Goal: Task Accomplishment & Management: Manage account settings

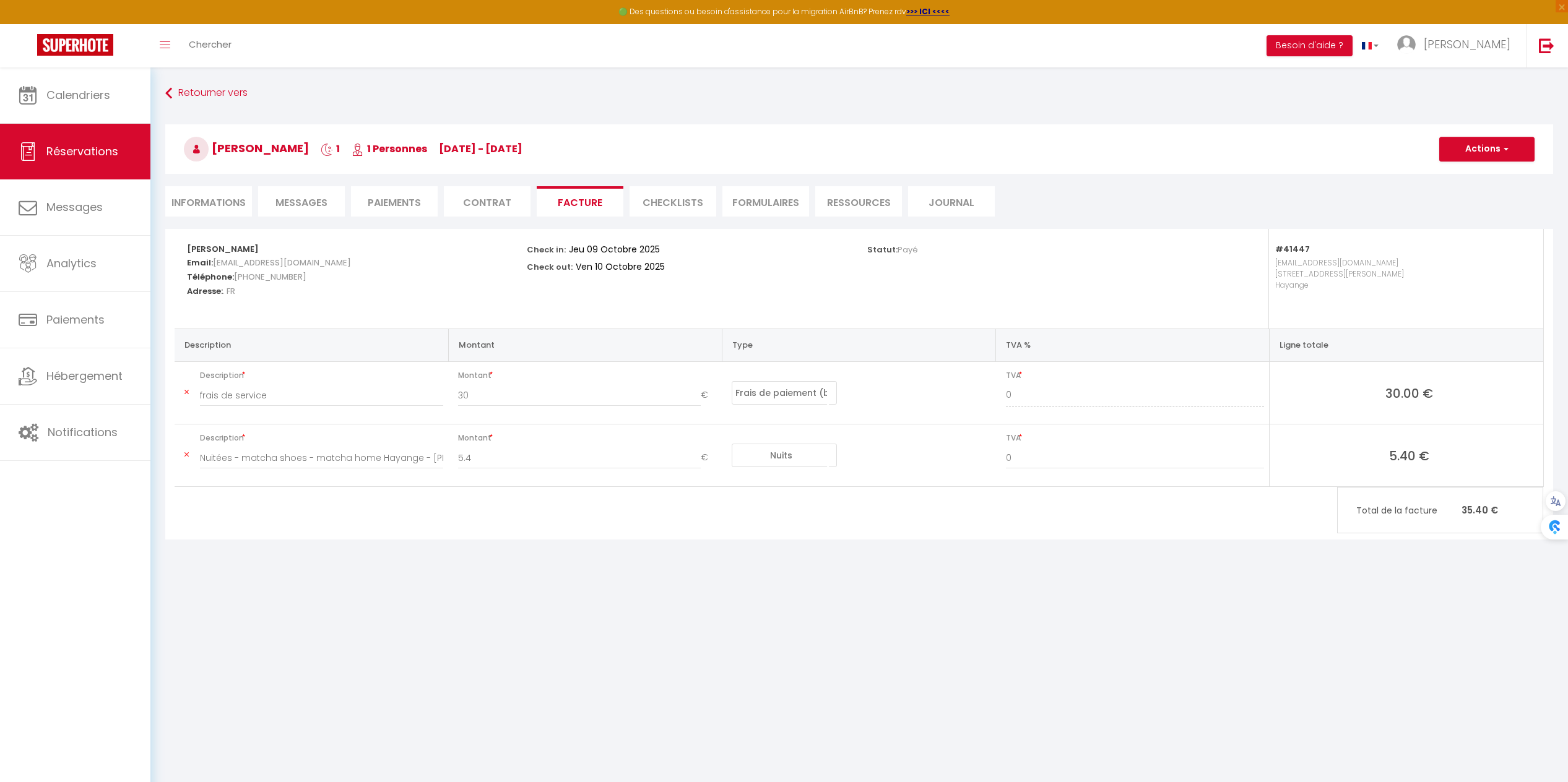
select select "service charge"
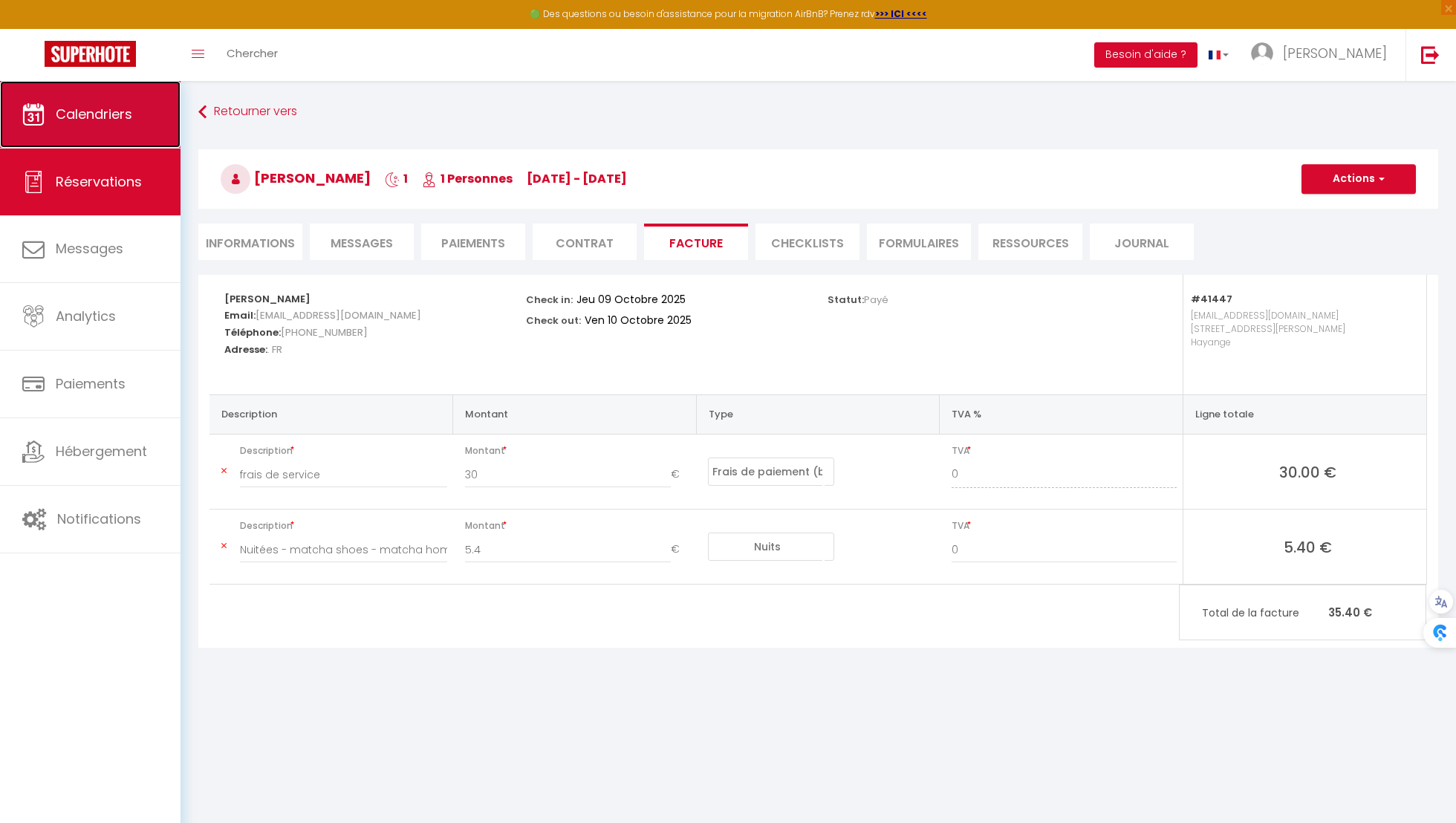
click at [107, 113] on span "Calendriers" at bounding box center [94, 114] width 76 height 18
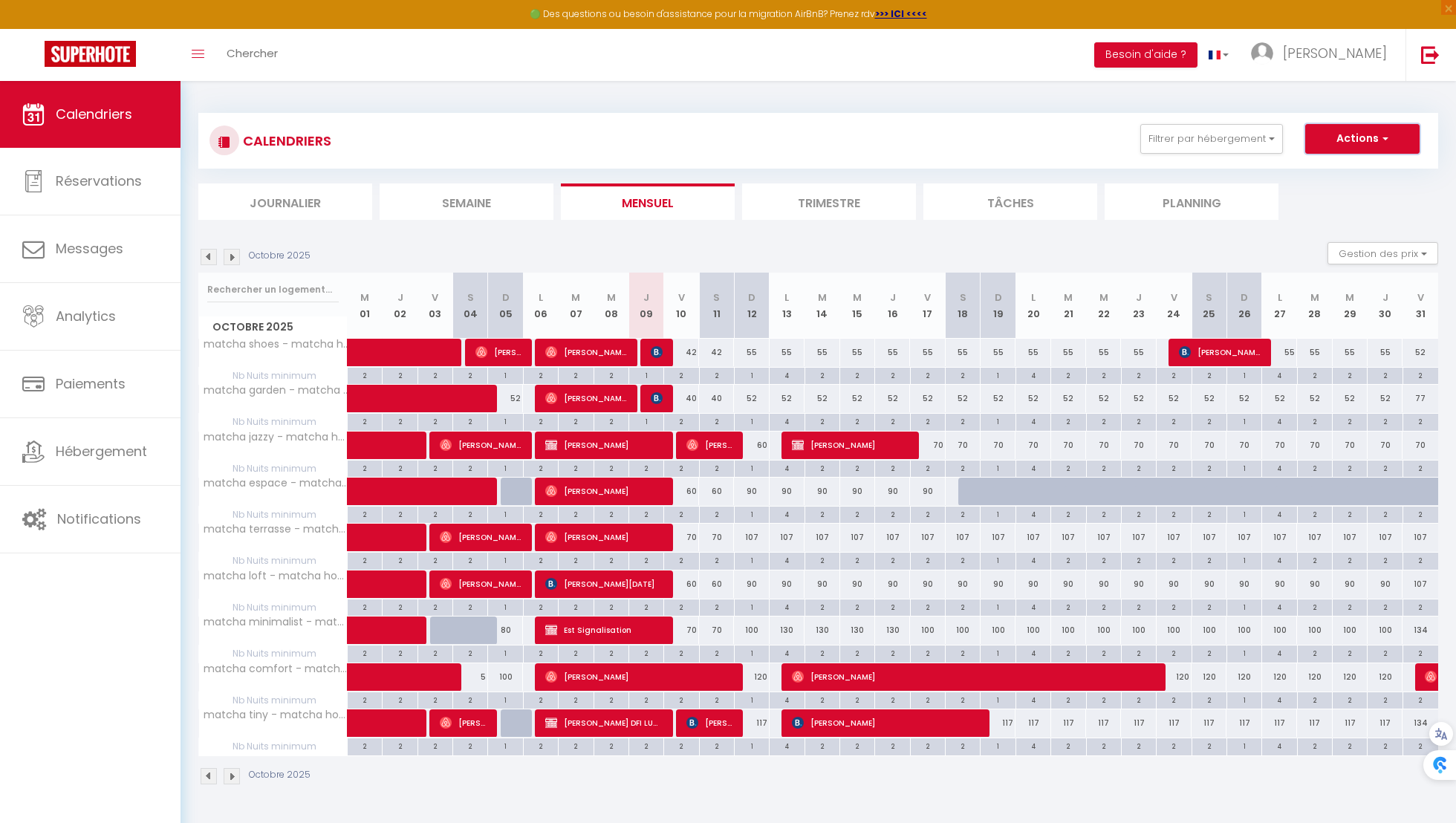
click at [1354, 147] on button "Actions" at bounding box center [1362, 139] width 115 height 29
click at [1379, 249] on button "Gestion des prix" at bounding box center [1383, 253] width 111 height 22
drag, startPoint x: 1357, startPoint y: 295, endPoint x: 1343, endPoint y: 289, distance: 15.2
click at [1357, 295] on input "Nb Nuits minimum" at bounding box center [1371, 299] width 134 height 15
checkbox input "false"
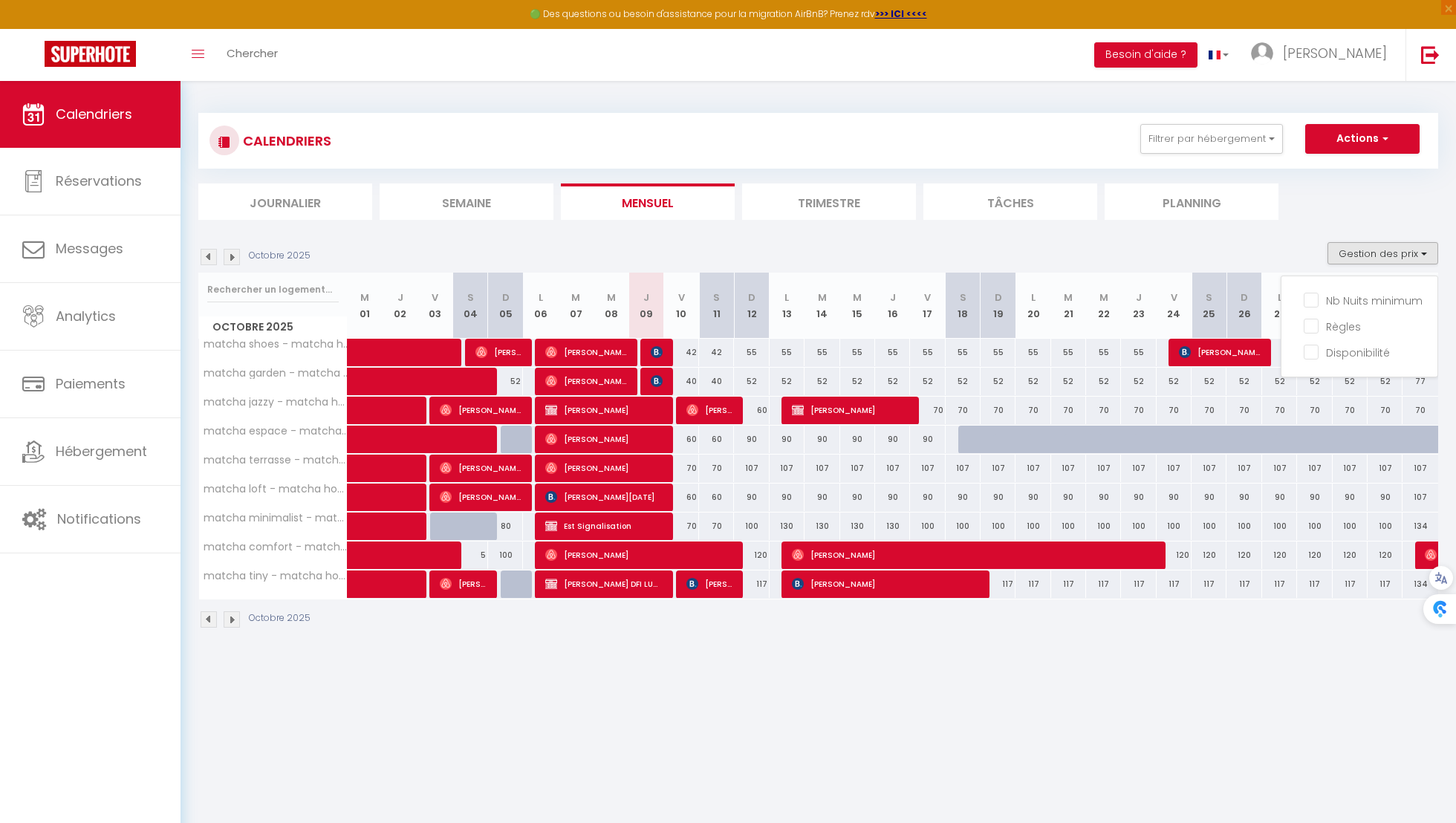
click at [1327, 225] on div "CALENDRIERS Filtrer par hébergement Hayange matcha shoes - matcha home Hayange …" at bounding box center [818, 372] width 1240 height 545
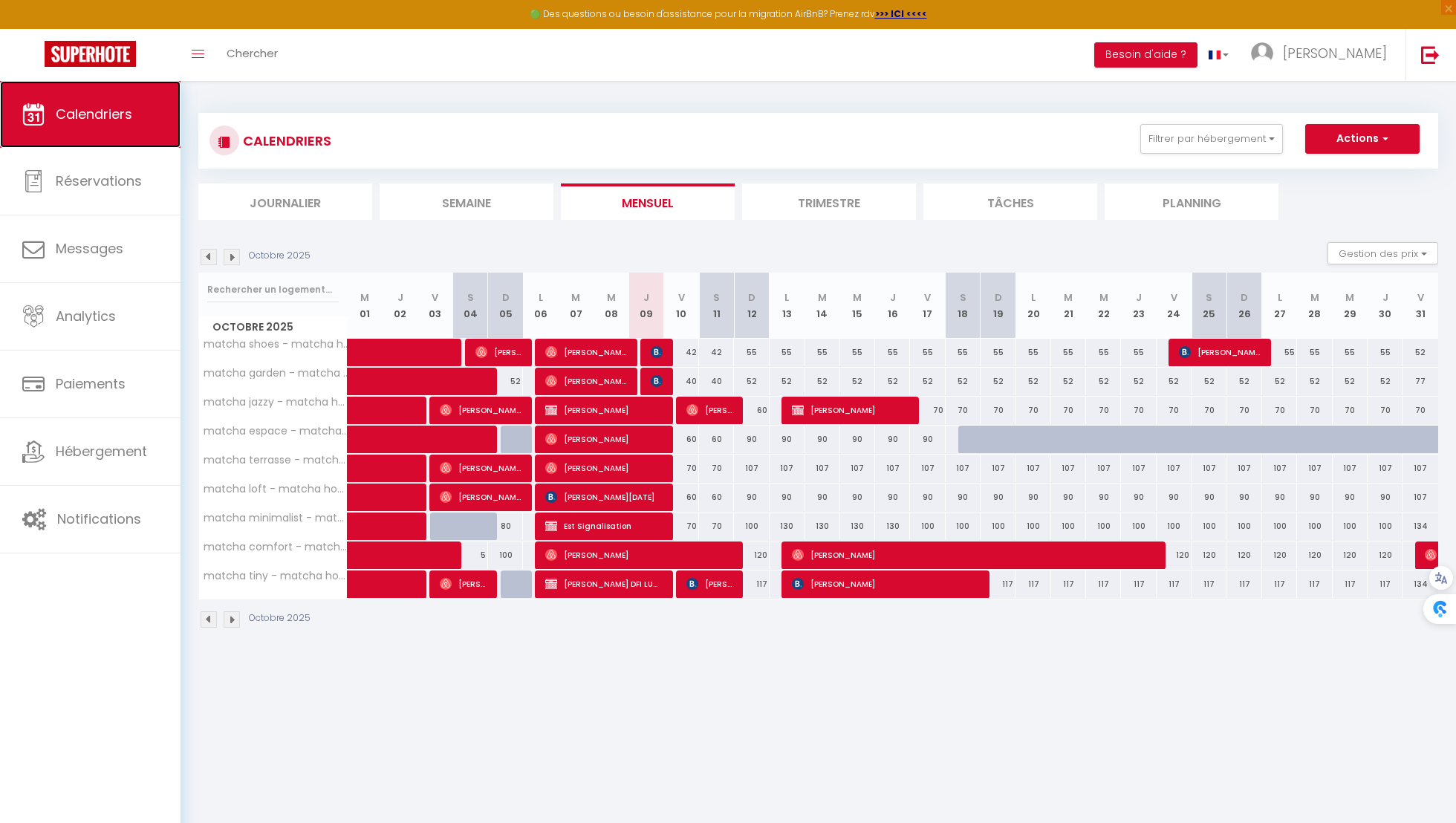
click at [84, 107] on span "Calendriers" at bounding box center [94, 114] width 76 height 18
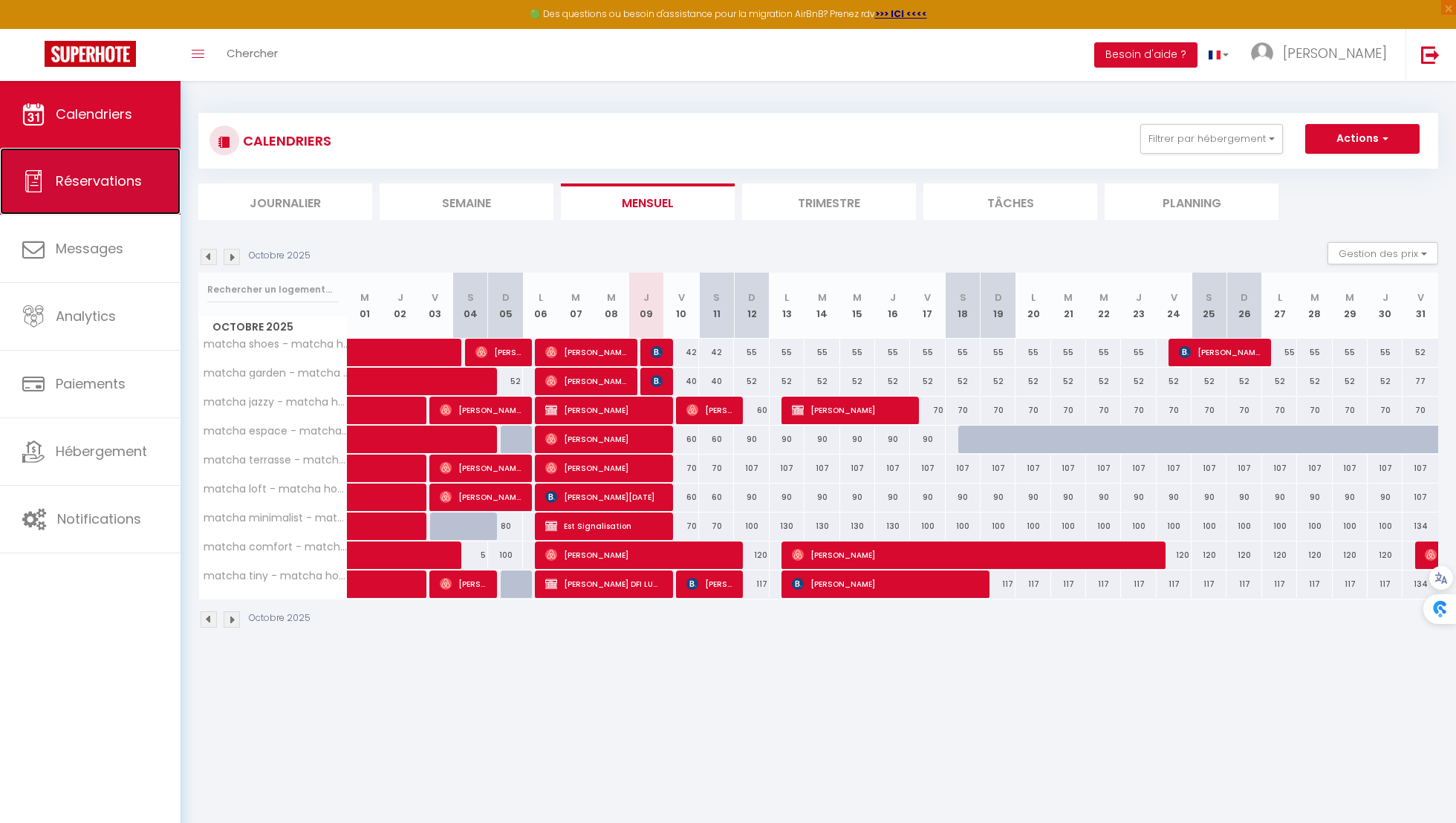
click at [97, 187] on span "Réservations" at bounding box center [99, 181] width 86 height 18
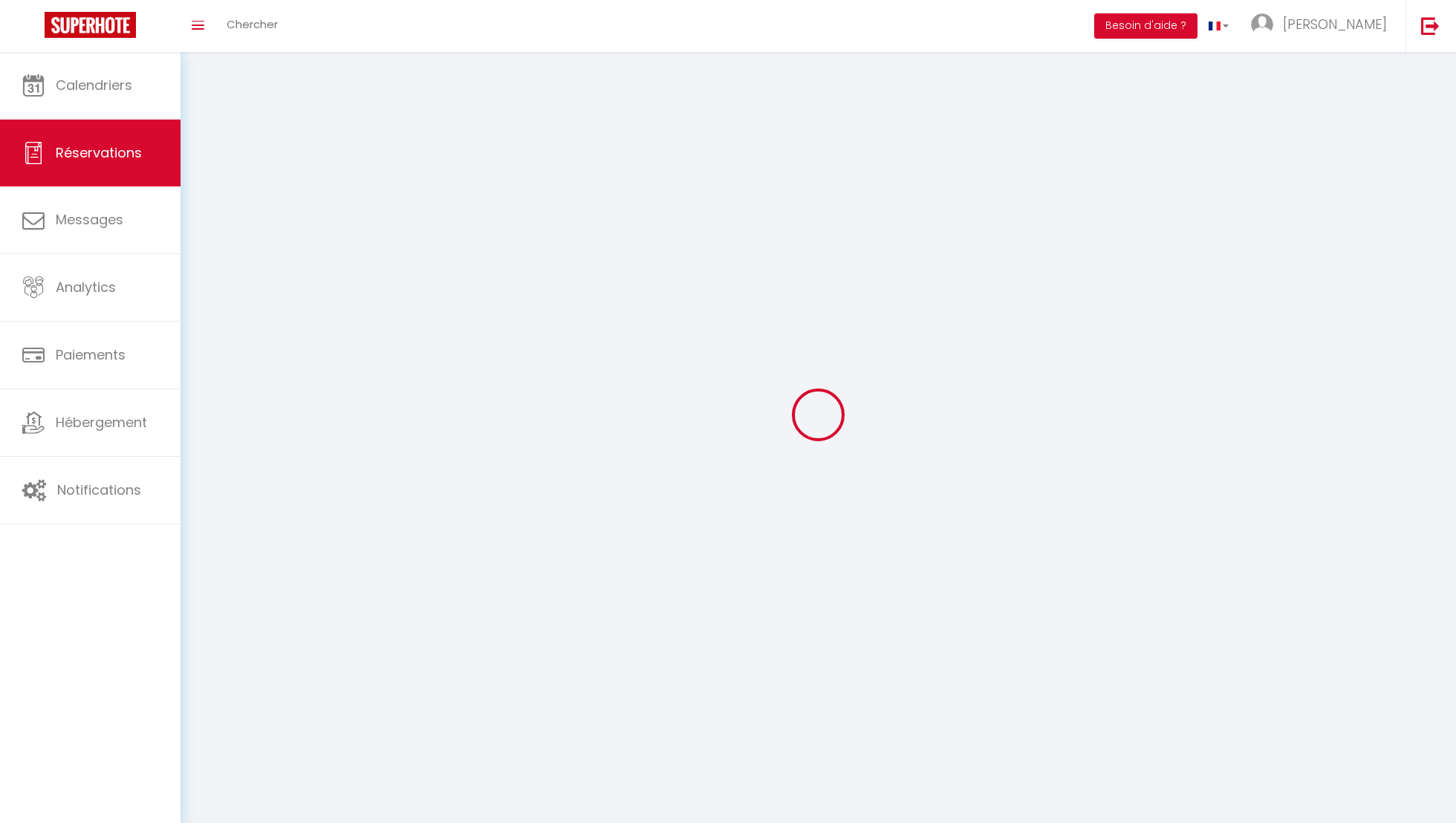
select select "request"
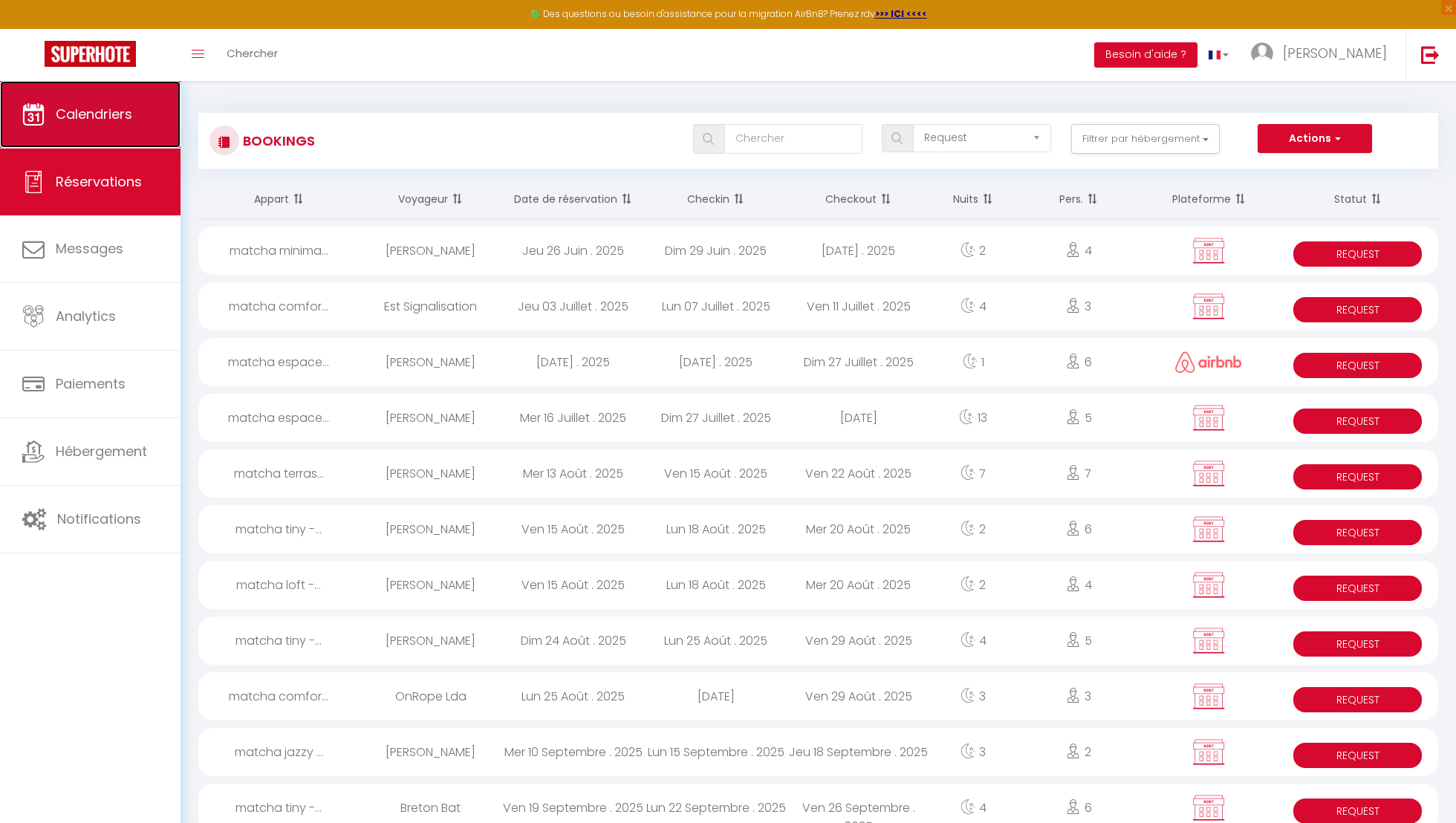
click at [130, 104] on link "Calendriers" at bounding box center [90, 114] width 181 height 67
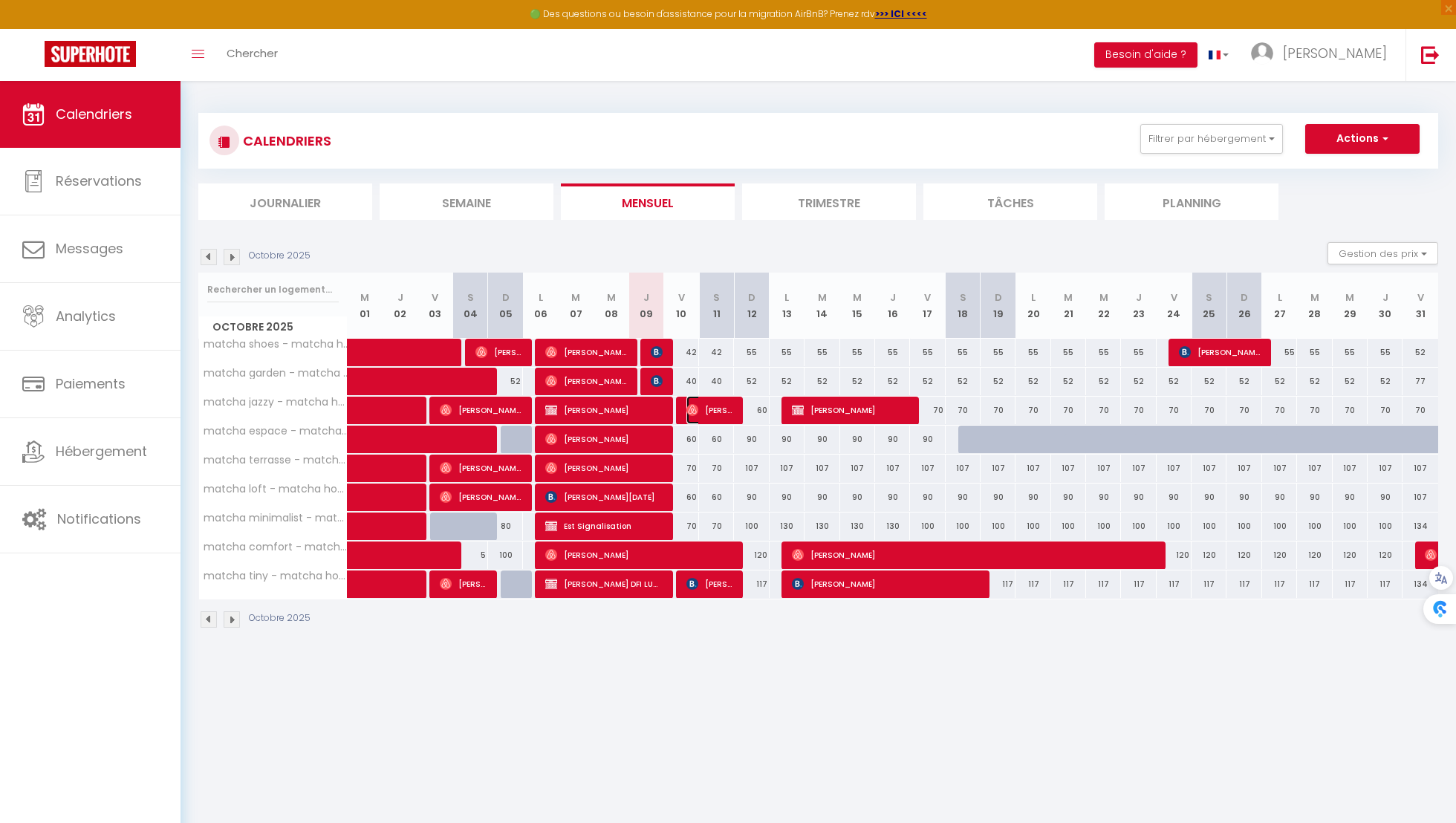
click at [716, 414] on span "[PERSON_NAME]" at bounding box center [709, 410] width 47 height 28
select select "OK"
select select "1"
select select "0"
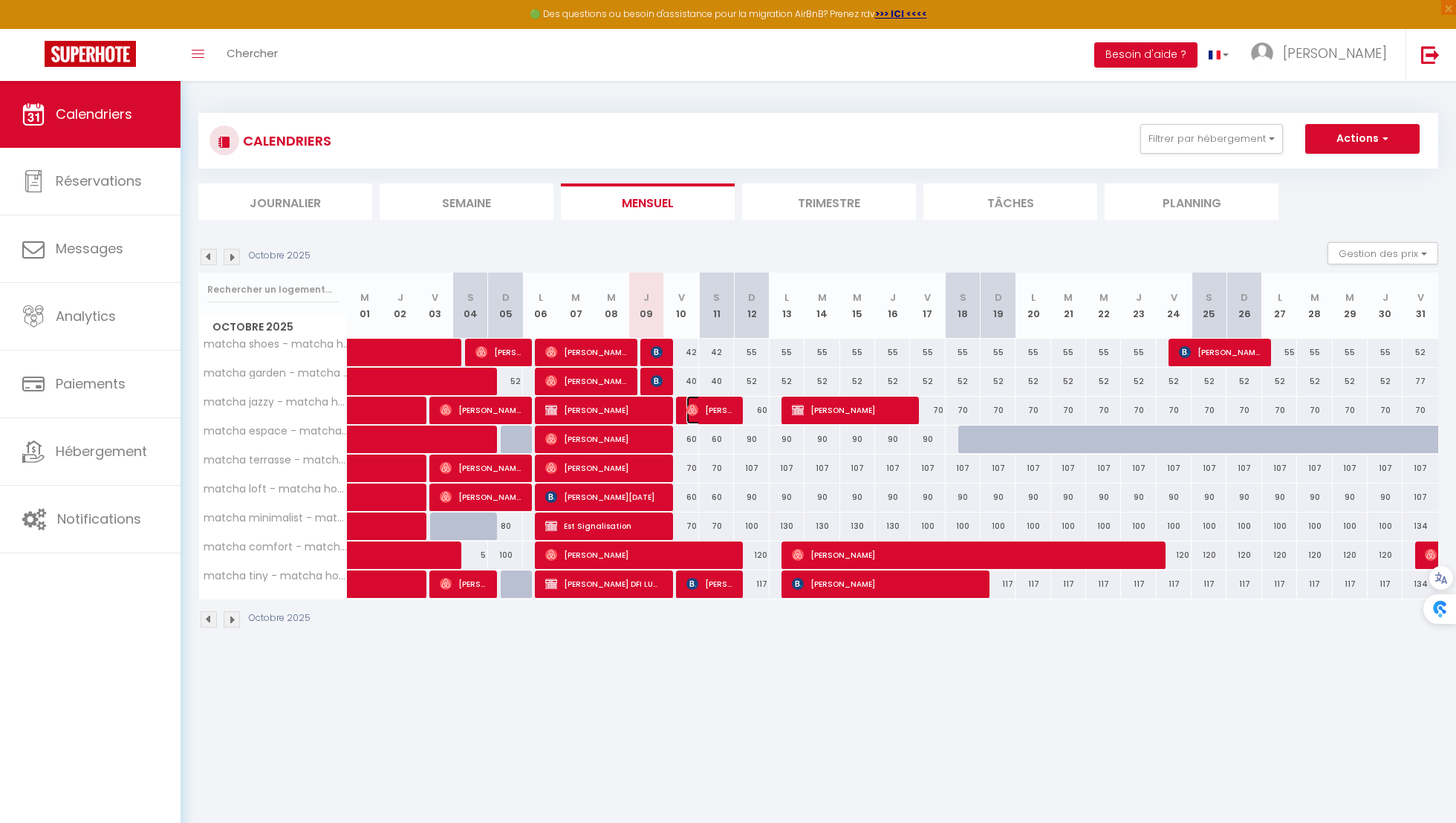
select select "1"
select select
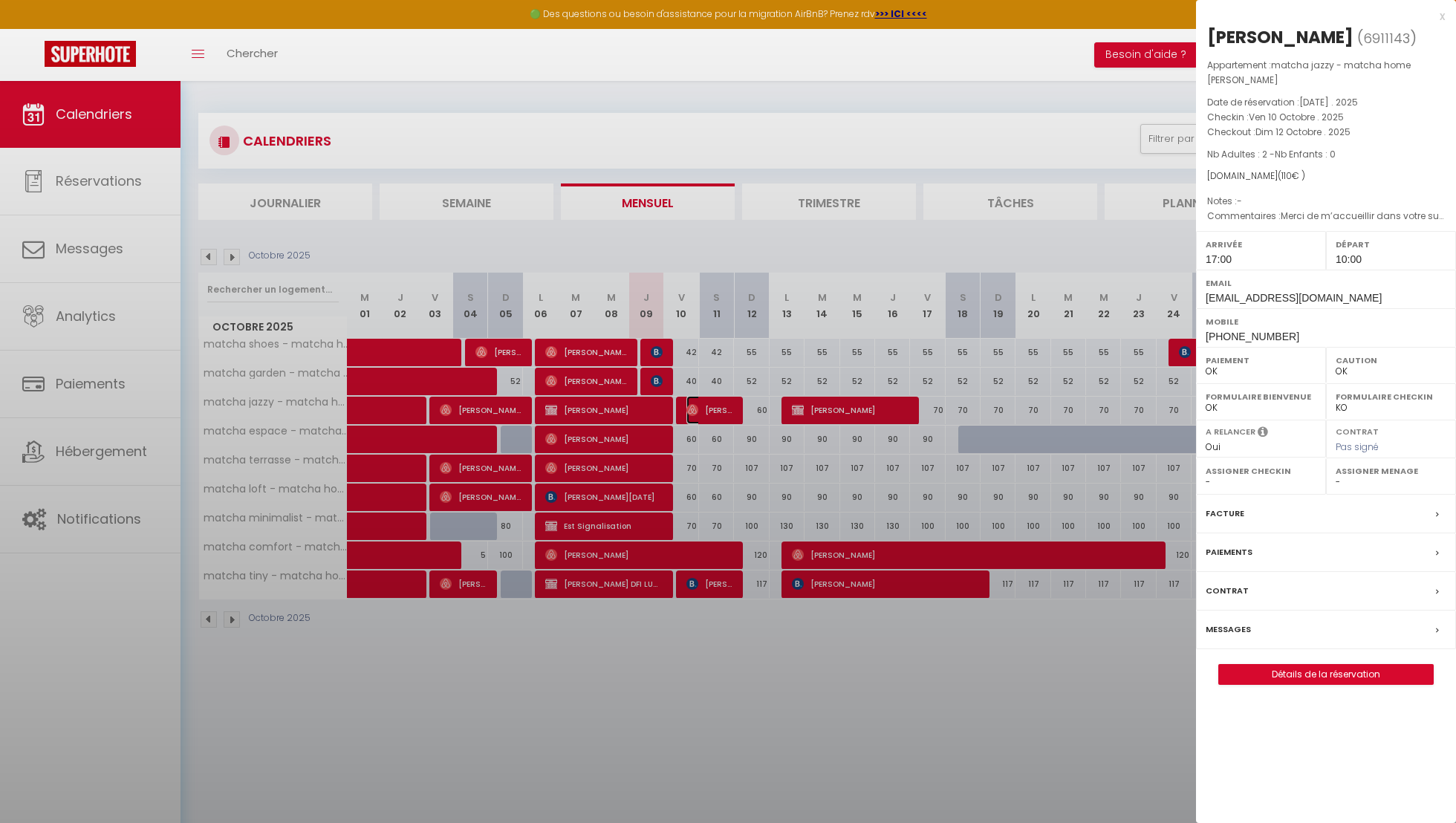
select select "40447"
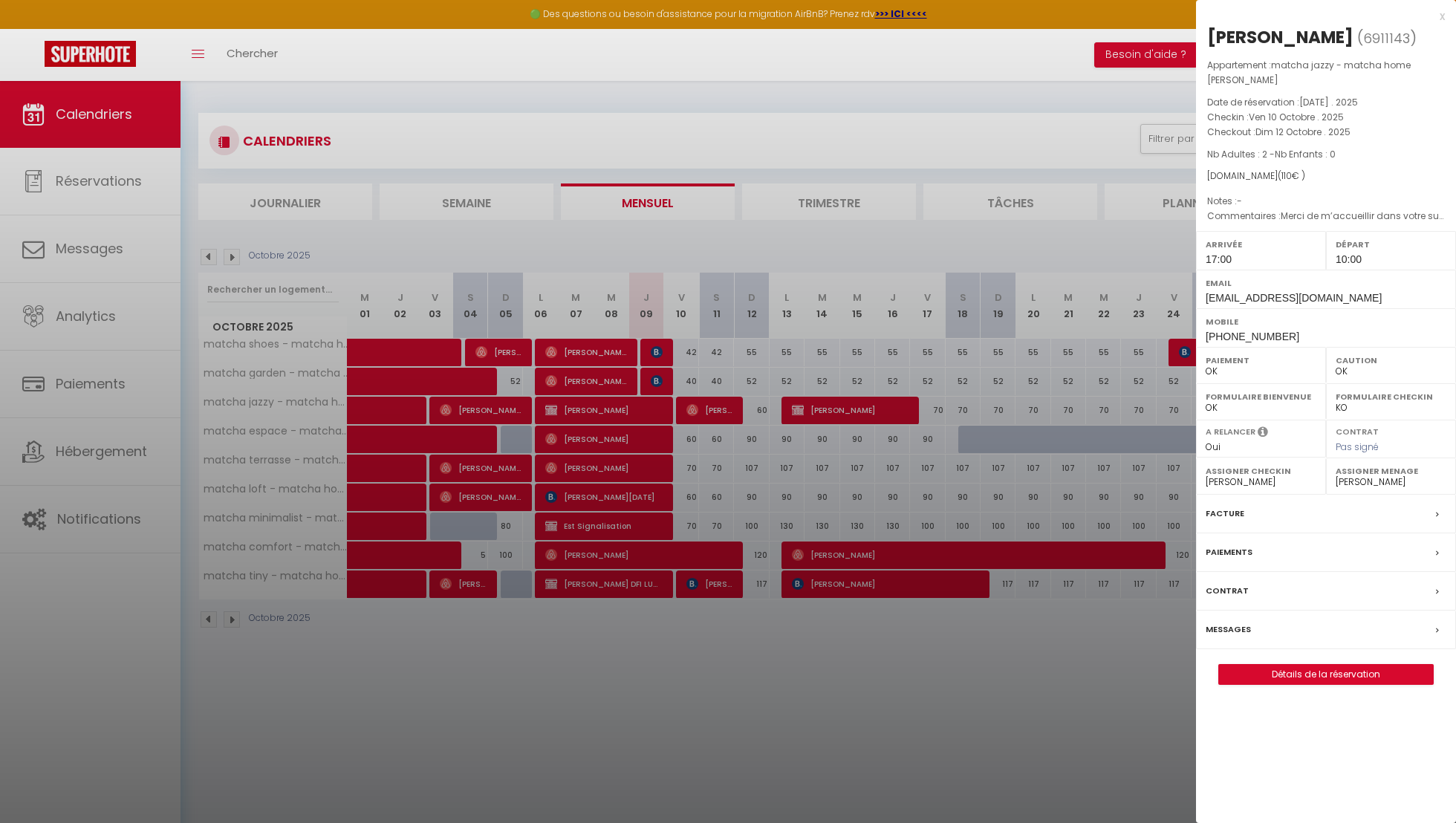
click at [782, 425] on div at bounding box center [728, 411] width 1456 height 823
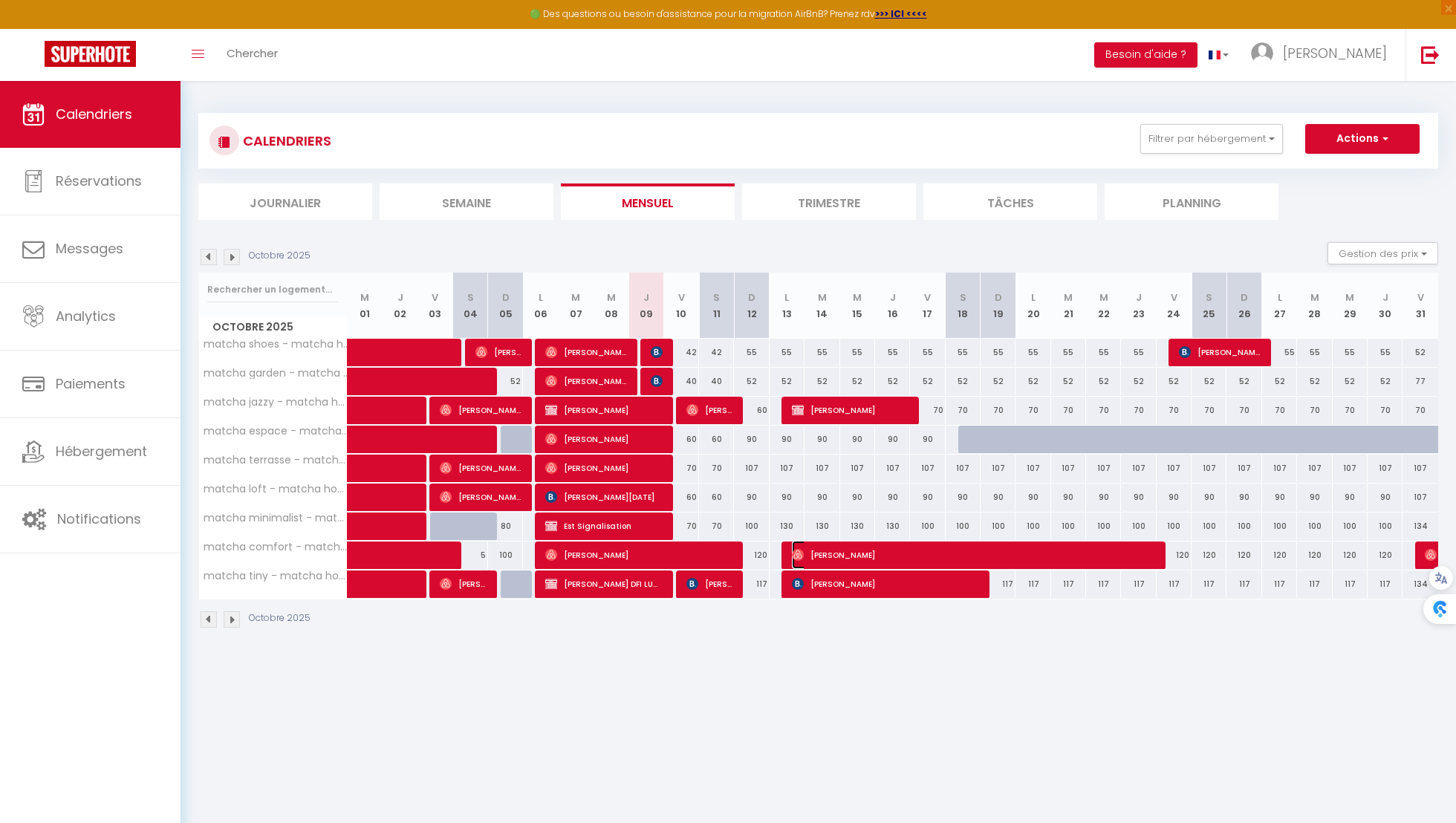
click at [869, 549] on span "[PERSON_NAME]" at bounding box center [973, 555] width 361 height 28
select select
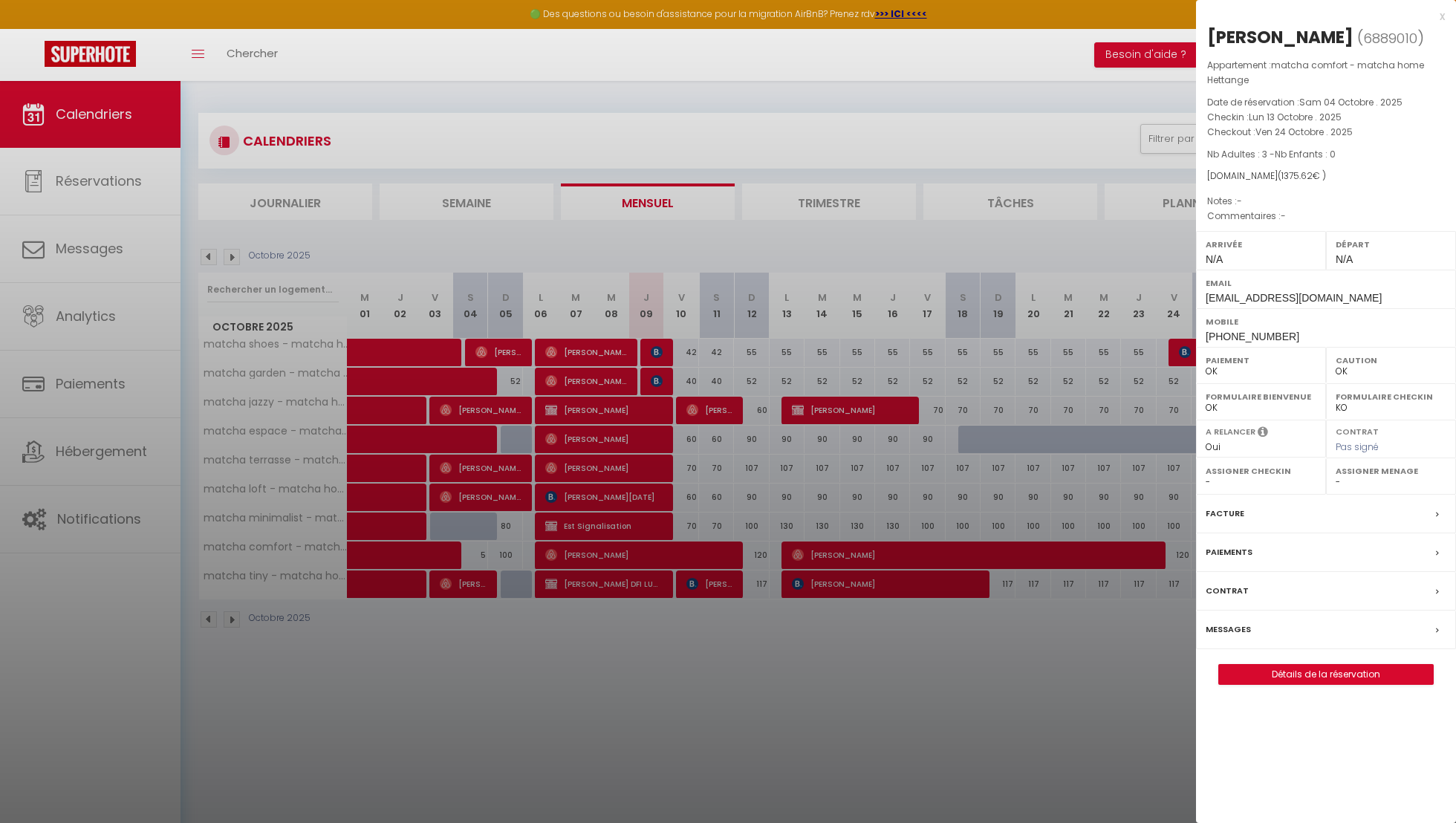
click at [869, 549] on div at bounding box center [728, 411] width 1456 height 823
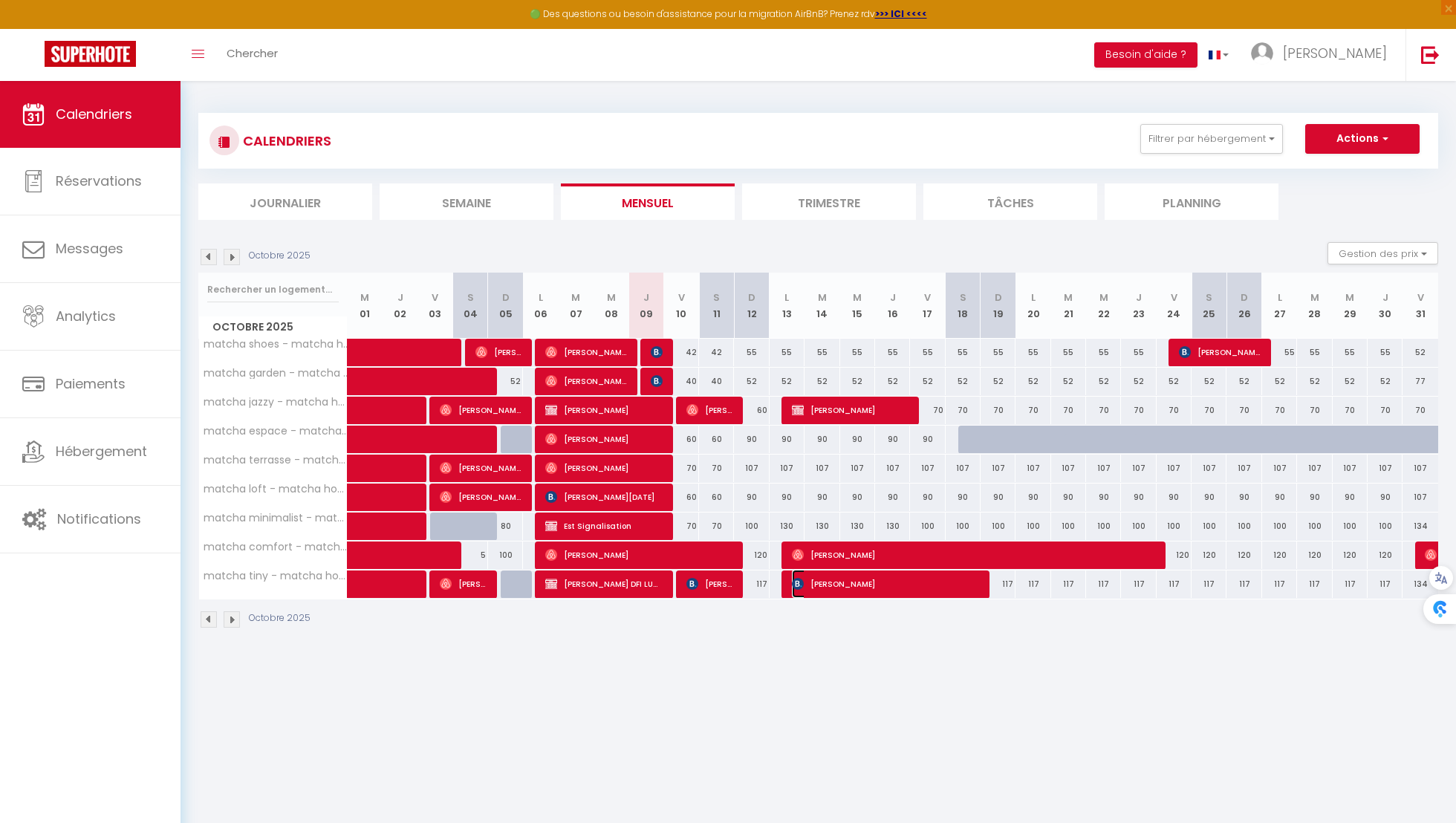
click at [864, 577] on span "[PERSON_NAME]" at bounding box center [884, 584] width 186 height 28
select select "KO"
select select "1"
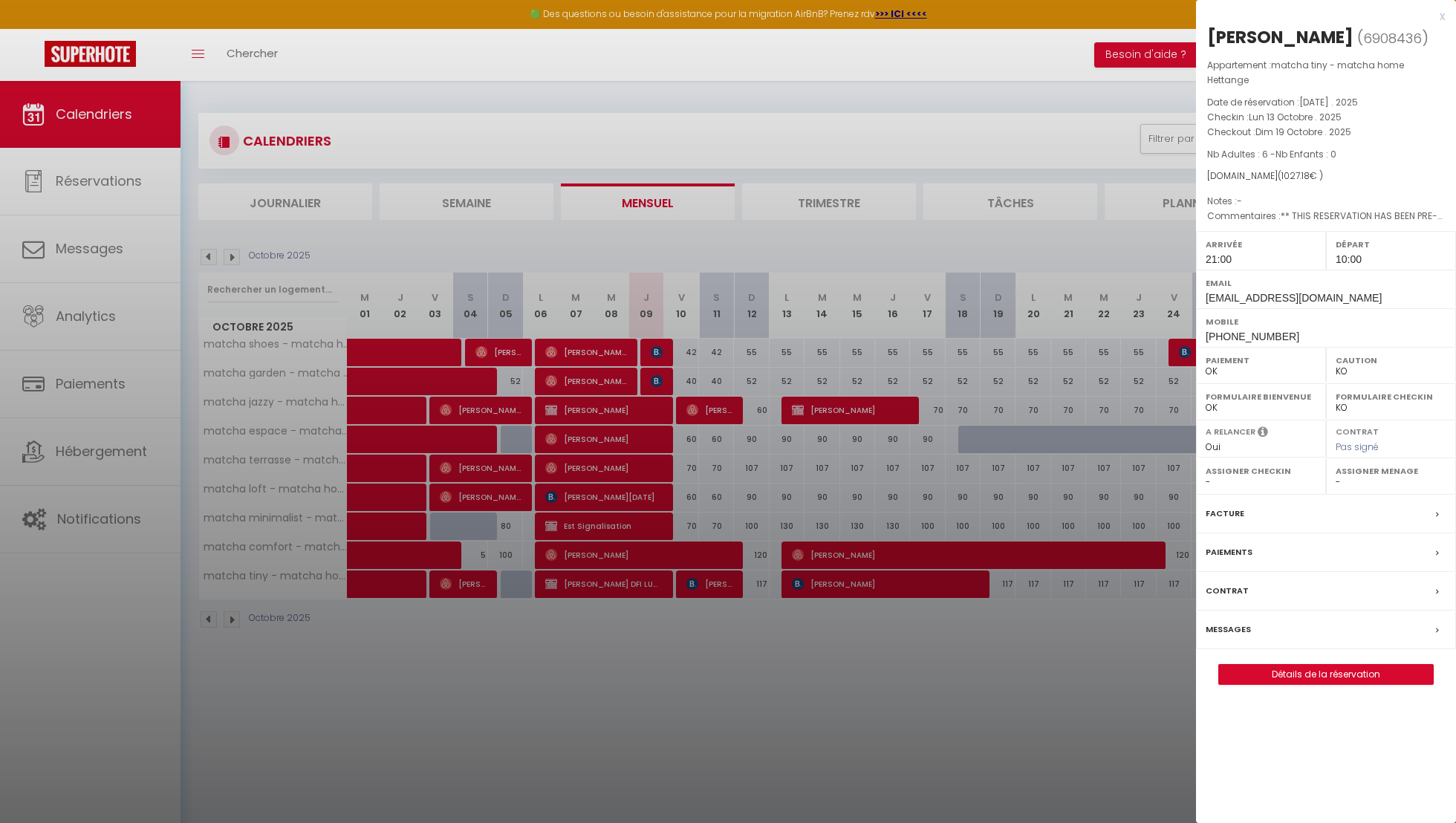
click at [879, 585] on div at bounding box center [728, 411] width 1456 height 823
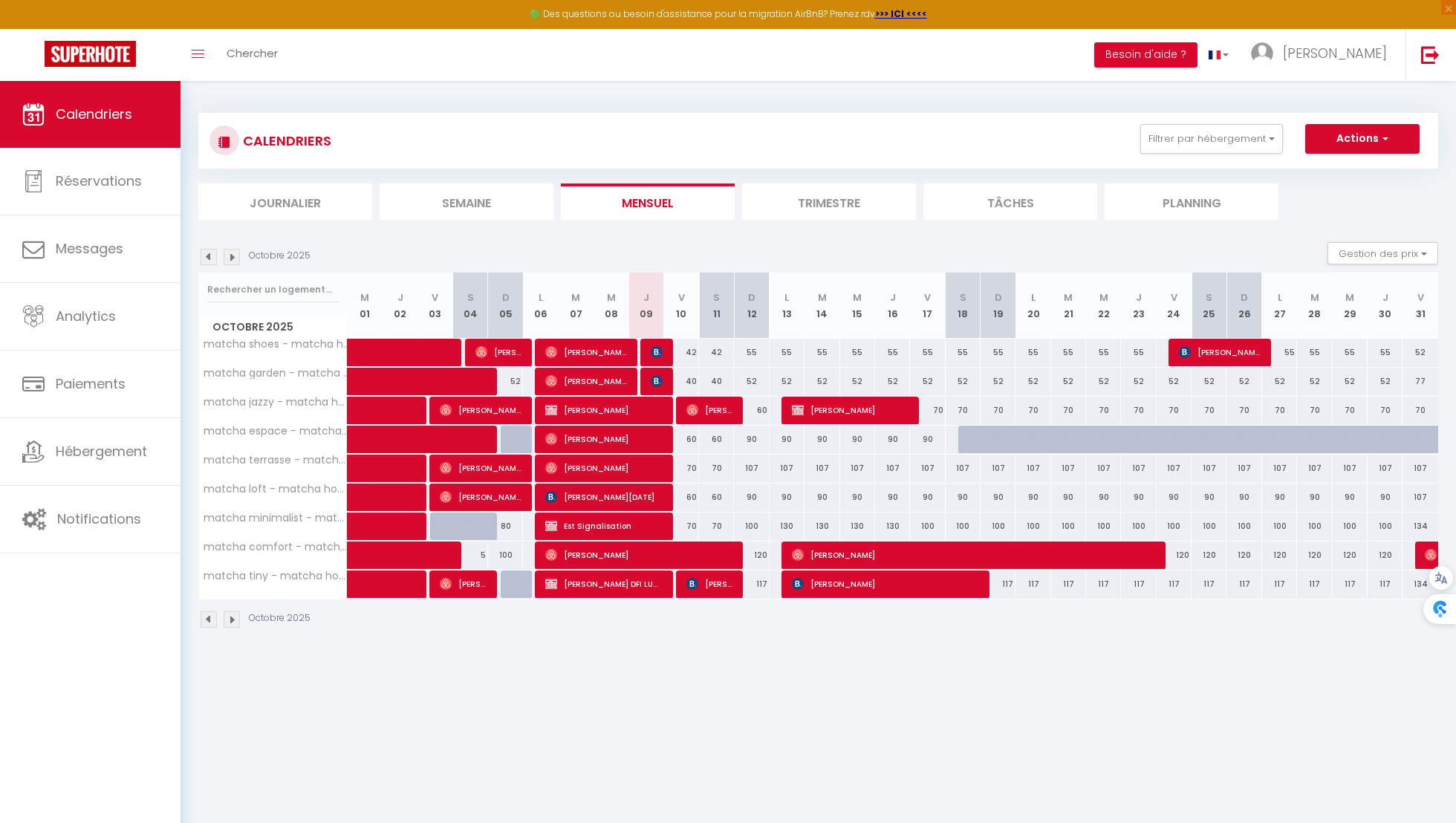
click at [202, 256] on img at bounding box center [209, 257] width 17 height 17
